Goal: Task Accomplishment & Management: Manage account settings

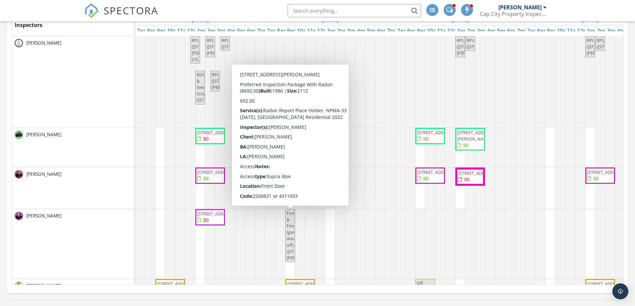
click at [290, 229] on span "Furnace & Fireplace (gas was off) (5608 Coogan Pl, Dublin)" at bounding box center [306, 235] width 39 height 51
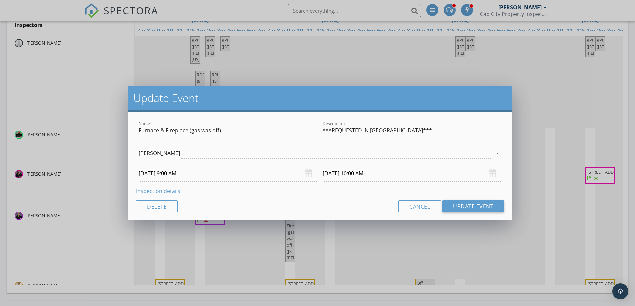
click at [168, 192] on link "Inspection details" at bounding box center [158, 191] width 44 height 7
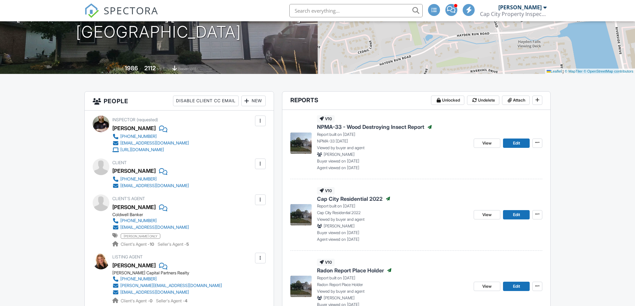
scroll to position [33, 0]
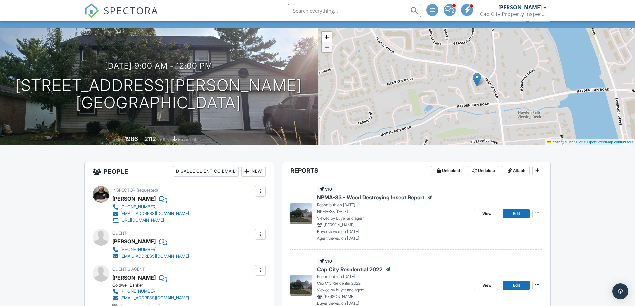
click at [328, 48] on span "−" at bounding box center [326, 47] width 4 height 8
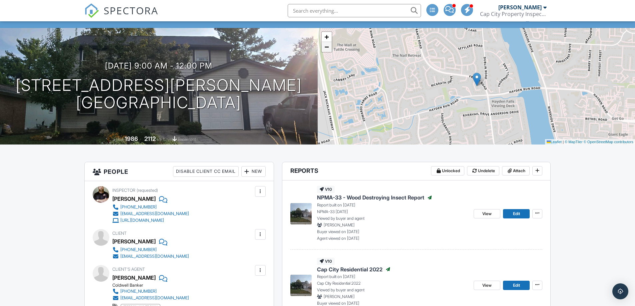
click at [328, 48] on span "−" at bounding box center [326, 47] width 4 height 8
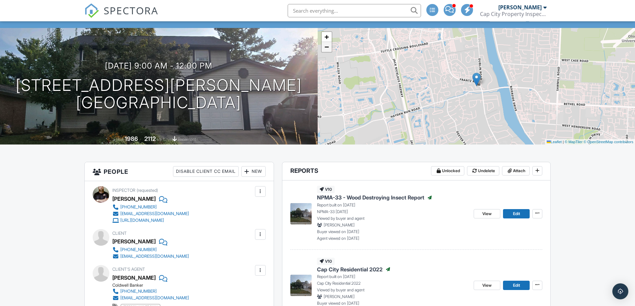
click at [328, 48] on span "−" at bounding box center [326, 47] width 4 height 8
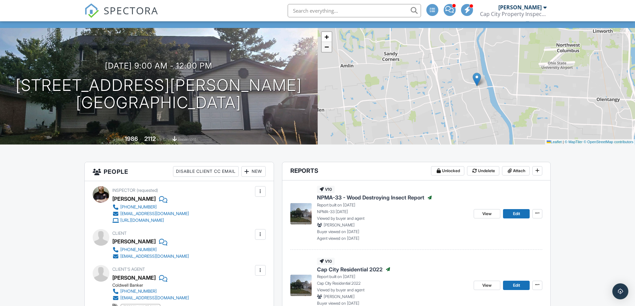
click at [328, 48] on span "−" at bounding box center [326, 47] width 4 height 8
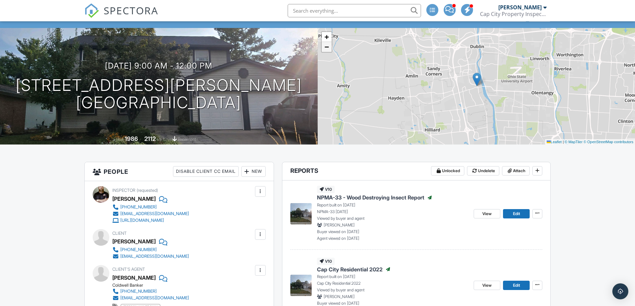
click at [328, 48] on span "−" at bounding box center [326, 47] width 4 height 8
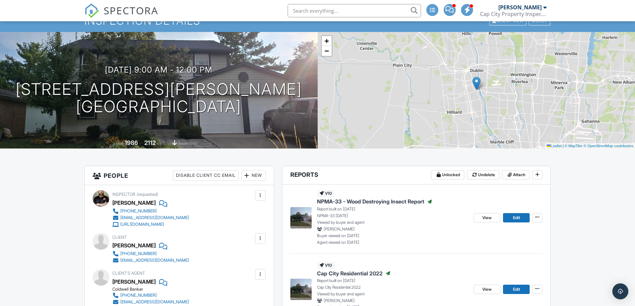
scroll to position [0, 0]
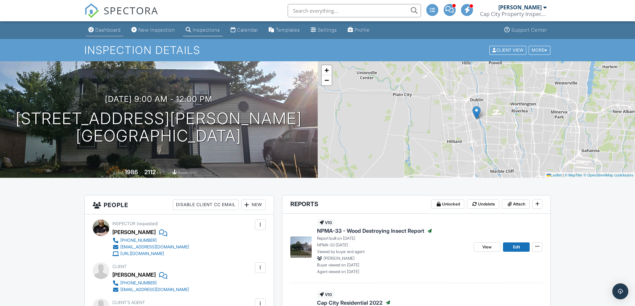
click at [110, 30] on div "Dashboard" at bounding box center [107, 30] width 25 height 6
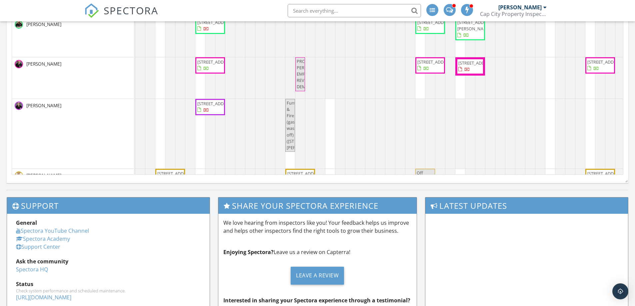
scroll to position [433, 0]
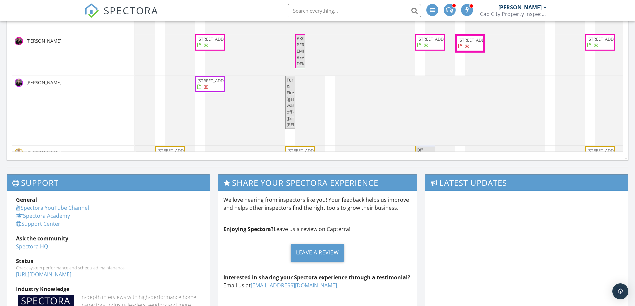
click at [289, 105] on span "Furnace & Fireplace (gas was off) (5608 Coogan Pl, Dublin)" at bounding box center [306, 102] width 39 height 51
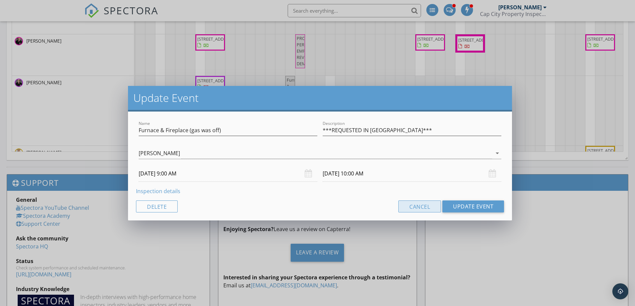
click at [425, 209] on button "Cancel" at bounding box center [419, 207] width 43 height 12
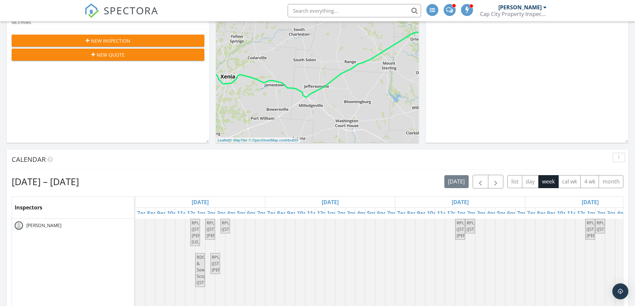
scroll to position [0, 0]
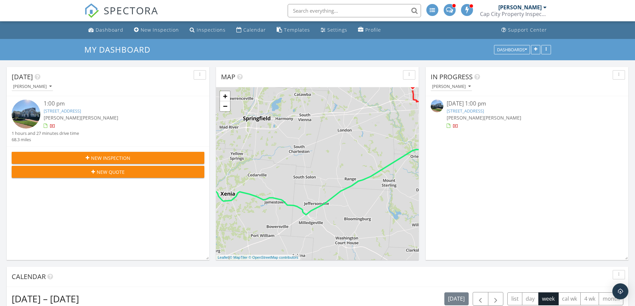
click at [484, 111] on link "[STREET_ADDRESS]" at bounding box center [465, 111] width 37 height 6
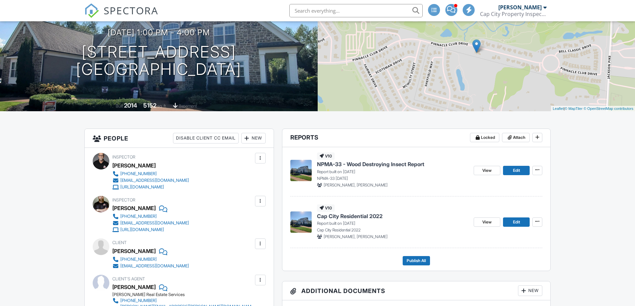
scroll to position [133, 0]
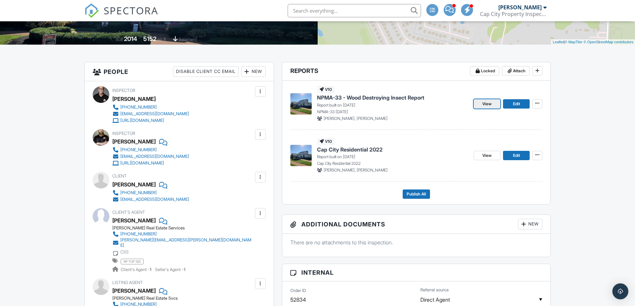
click at [489, 103] on span "View" at bounding box center [486, 104] width 9 height 7
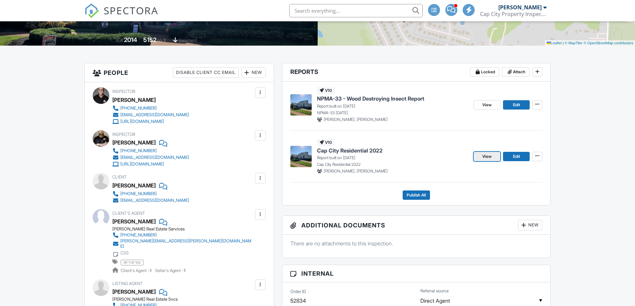
click at [487, 156] on span "View" at bounding box center [486, 156] width 9 height 7
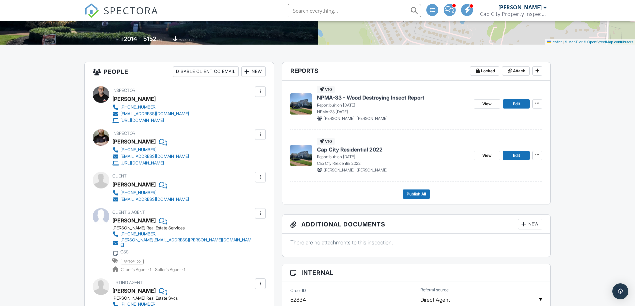
scroll to position [167, 0]
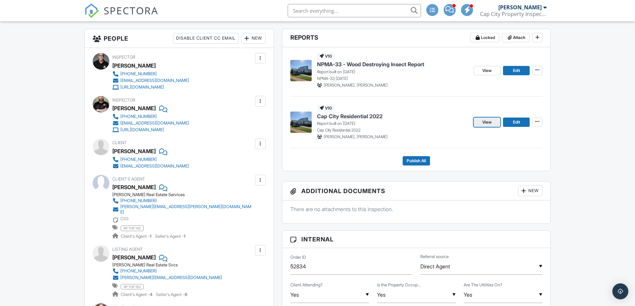
click at [486, 120] on span "View" at bounding box center [486, 122] width 9 height 7
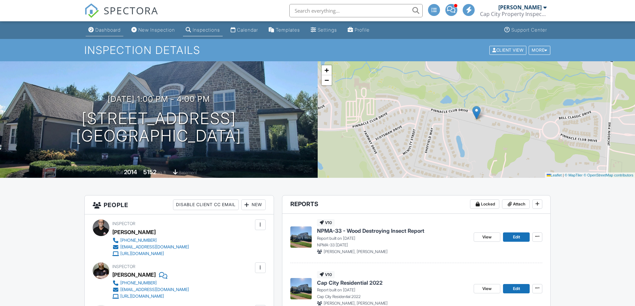
click at [110, 29] on div "Dashboard" at bounding box center [107, 30] width 25 height 6
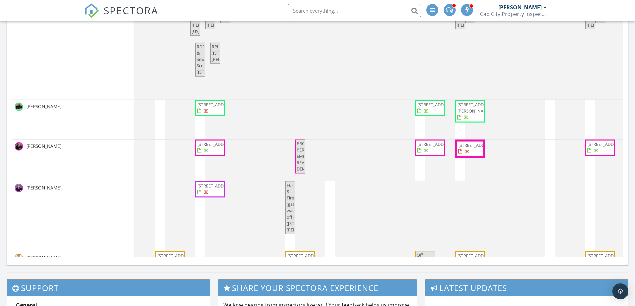
scroll to position [333, 0]
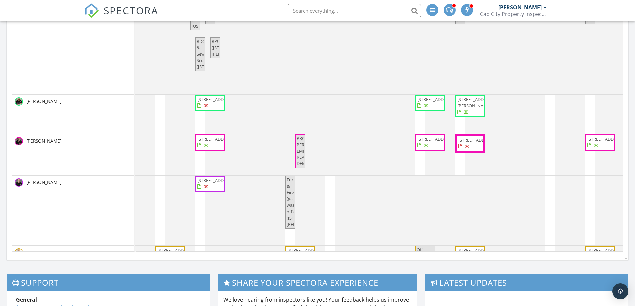
click at [289, 198] on span "Furnace & Fireplace (gas was off) ([STREET_ADDRESS][PERSON_NAME])" at bounding box center [306, 202] width 39 height 51
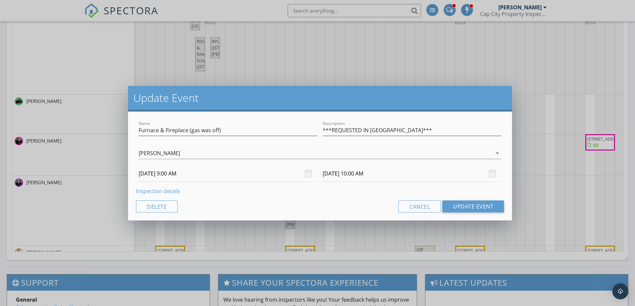
click at [163, 191] on link "Inspection details" at bounding box center [158, 191] width 44 height 7
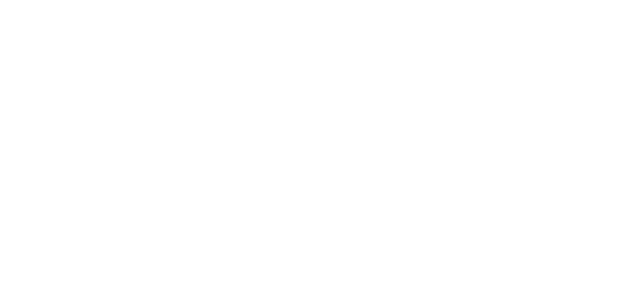
click at [0, 0] on div "Dashboard" at bounding box center [0, 0] width 0 height 0
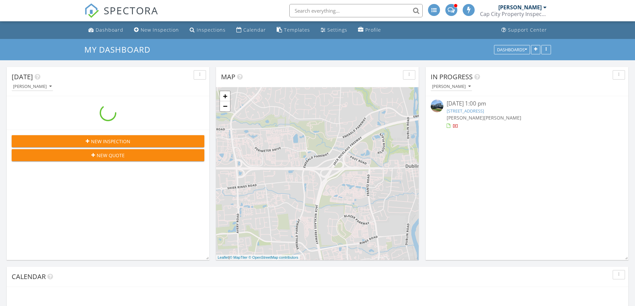
scroll to position [550, 645]
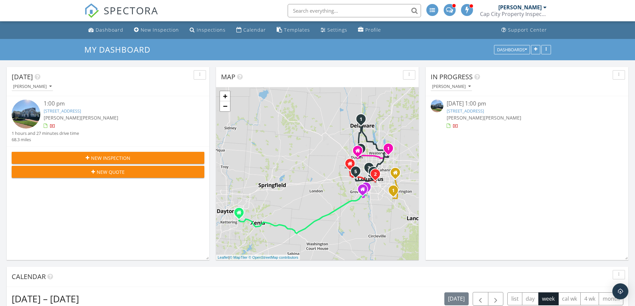
click at [545, 7] on div at bounding box center [544, 7] width 3 height 5
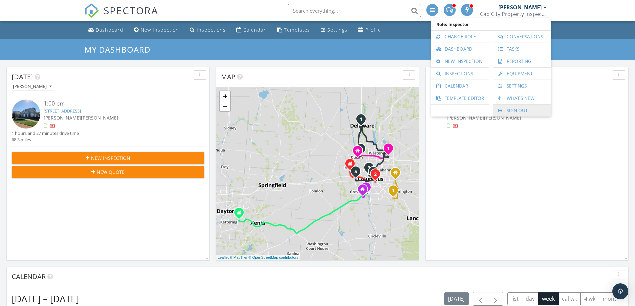
click at [517, 110] on link "Sign Out" at bounding box center [522, 111] width 51 height 12
